Goal: Complete application form

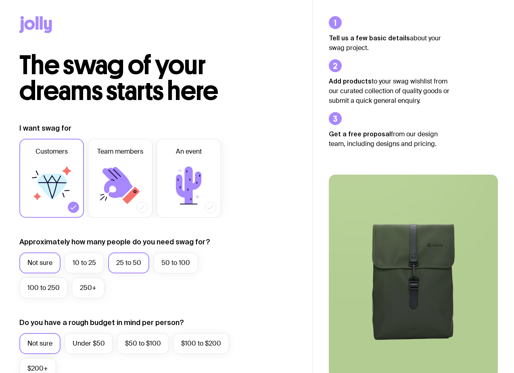
click at [112, 261] on label "25 to 50" at bounding box center [128, 262] width 41 height 21
click at [0, 0] on input "25 to 50" at bounding box center [0, 0] width 0 height 0
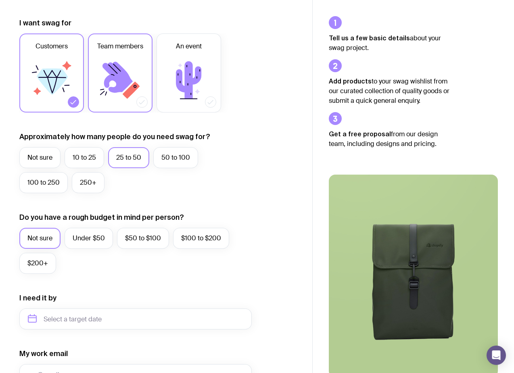
scroll to position [202, 0]
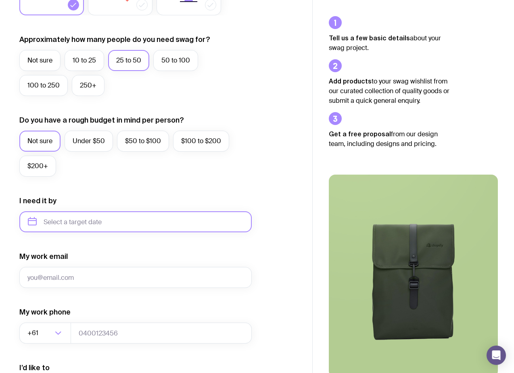
click at [102, 219] on input "text" at bounding box center [135, 221] width 232 height 21
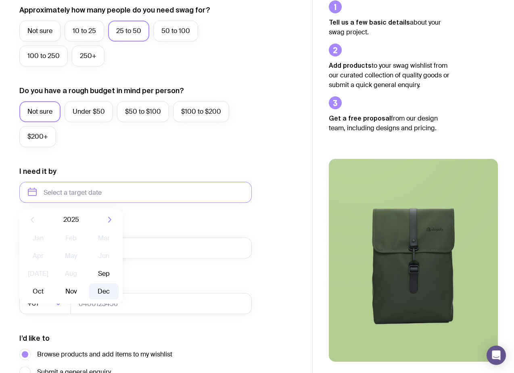
click at [101, 290] on button "Dec" at bounding box center [103, 292] width 29 height 16
type input "[DATE]"
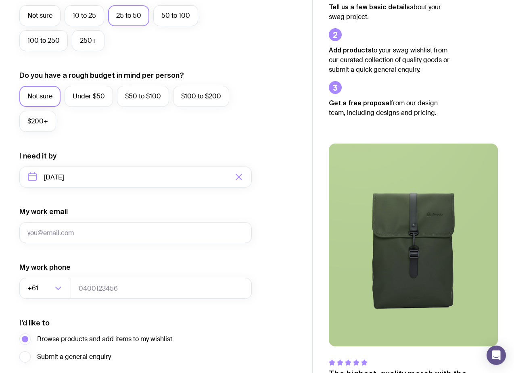
scroll to position [262, 0]
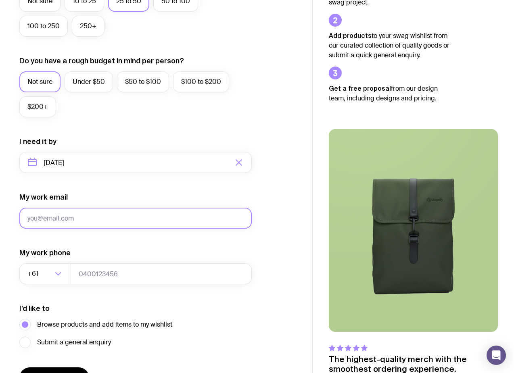
click at [121, 219] on input "My work email" at bounding box center [135, 218] width 232 height 21
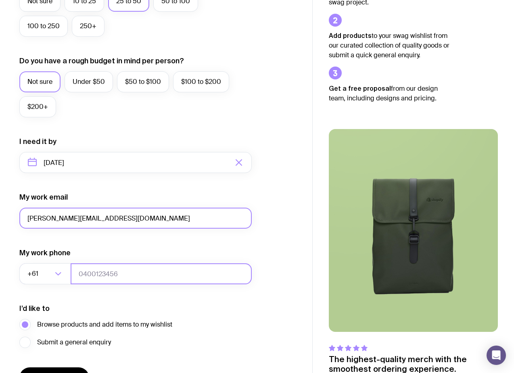
type input "[PERSON_NAME][EMAIL_ADDRESS][DOMAIN_NAME]"
click at [110, 279] on input "tel" at bounding box center [161, 273] width 181 height 21
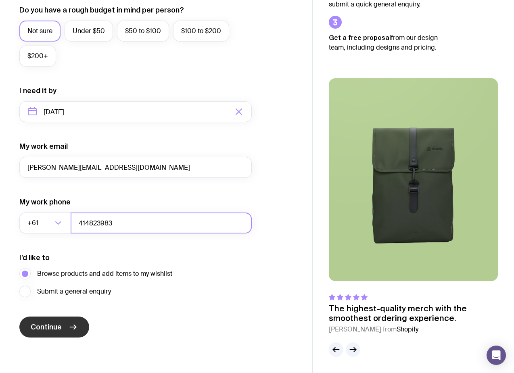
type input "414823983"
click at [63, 328] on button "Continue" at bounding box center [54, 327] width 70 height 21
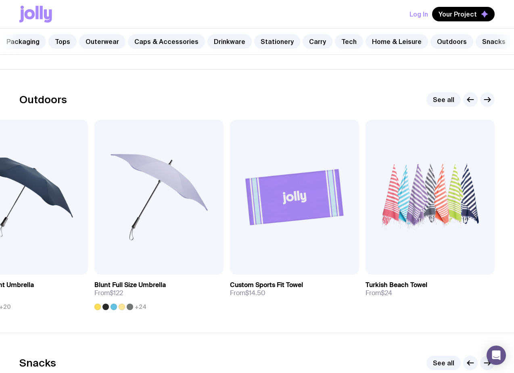
scroll to position [2487, 0]
